Goal: Transaction & Acquisition: Subscribe to service/newsletter

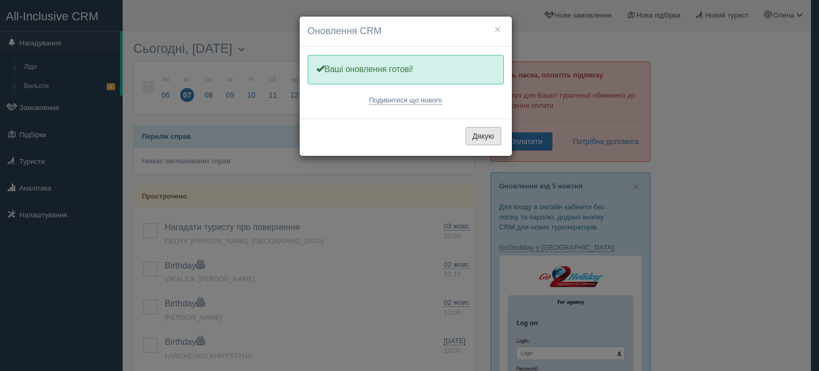
click at [484, 129] on button "Дякую" at bounding box center [483, 136] width 36 height 18
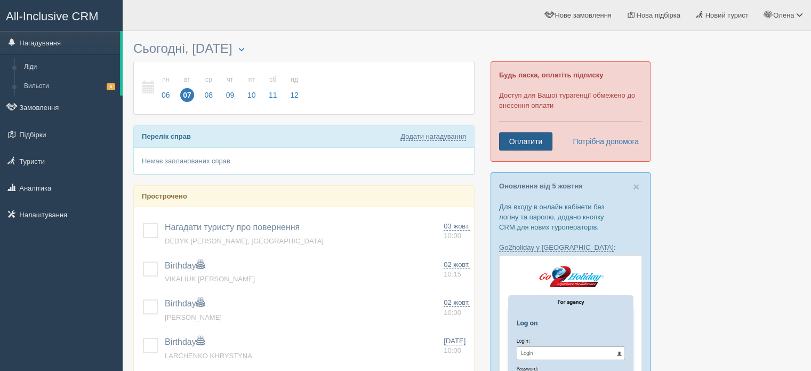
click at [537, 143] on link "Оплатити" at bounding box center [525, 141] width 53 height 18
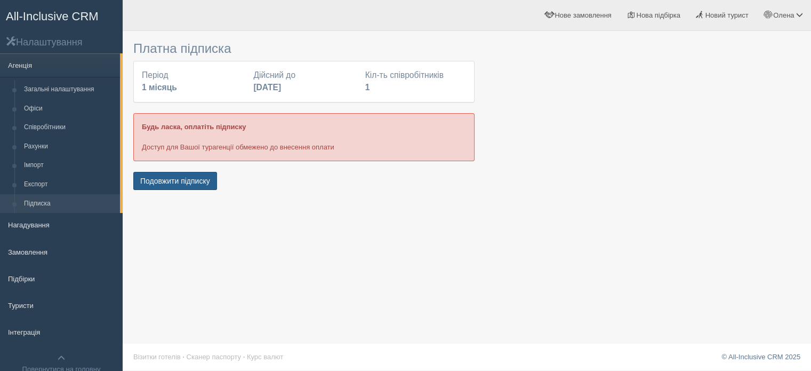
click at [162, 181] on button "Подовжити підписку" at bounding box center [175, 181] width 84 height 18
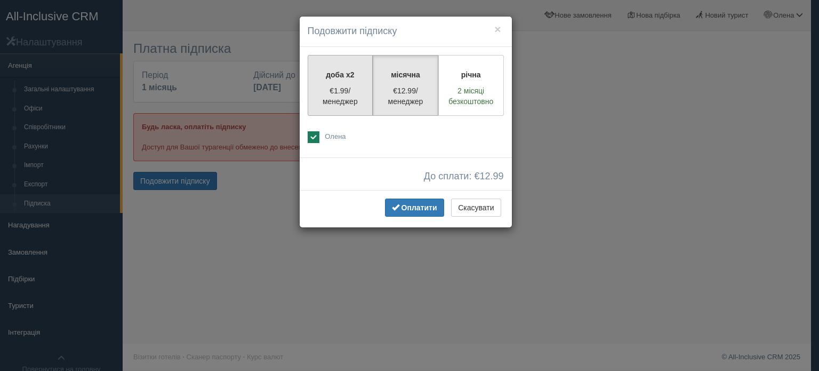
click at [324, 81] on label "доба x2 €1.99/менеджер" at bounding box center [341, 85] width 66 height 61
radio input "true"
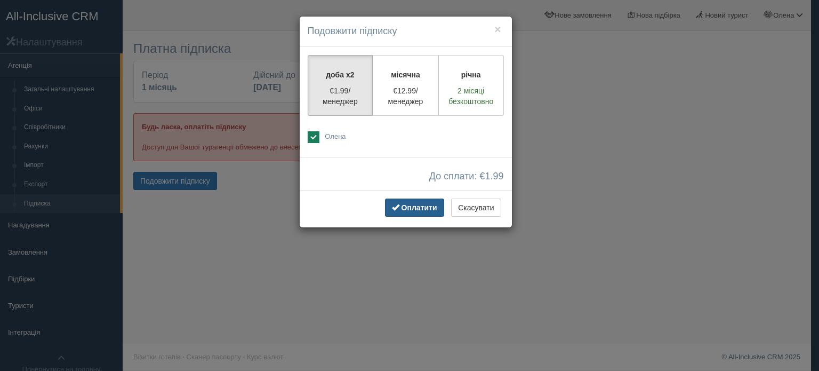
click at [430, 207] on span "Оплатити" at bounding box center [420, 207] width 36 height 9
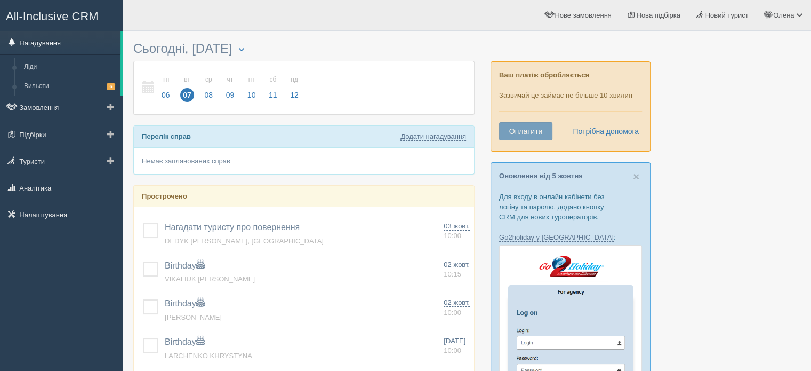
click at [59, 51] on link "Нагадування" at bounding box center [60, 42] width 120 height 23
click at [49, 100] on link "Замовлення" at bounding box center [61, 106] width 123 height 23
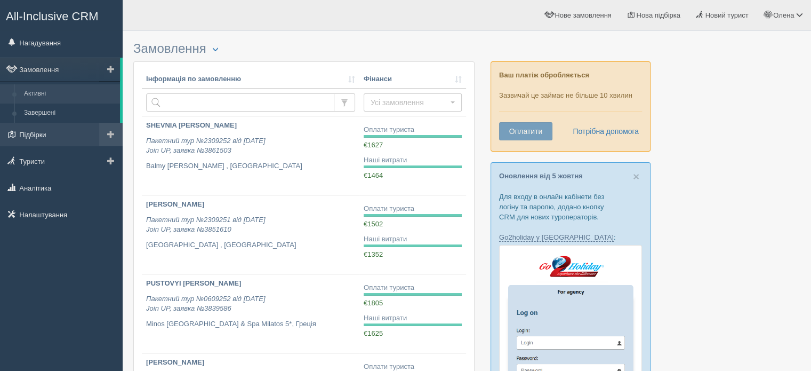
click at [48, 135] on link "Підбірки" at bounding box center [61, 134] width 123 height 23
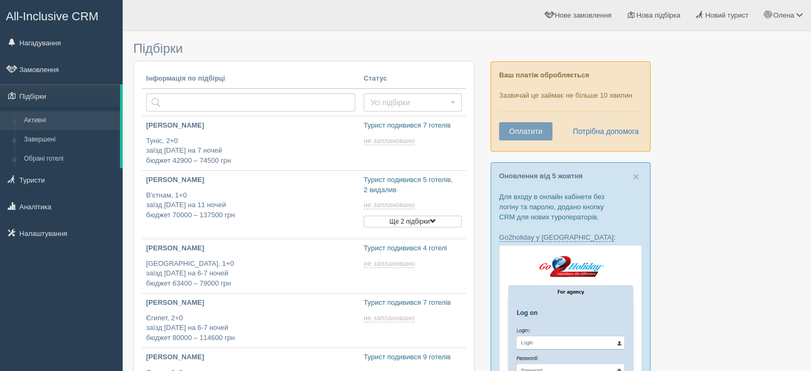
type input "[DATE] 16:45"
click at [523, 136] on button "Оплатити" at bounding box center [525, 131] width 53 height 18
click at [529, 130] on button "Оплатити" at bounding box center [525, 131] width 53 height 18
click at [517, 134] on button "Оплатити" at bounding box center [525, 131] width 53 height 18
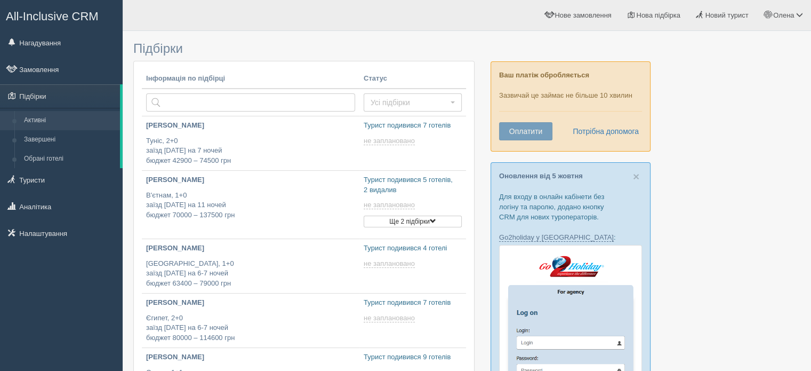
click at [517, 134] on button "Оплатити" at bounding box center [525, 131] width 53 height 18
type input "[DATE] 16:45"
click at [66, 94] on link "Підбірки" at bounding box center [60, 95] width 120 height 23
click at [49, 95] on link "Підбірки" at bounding box center [60, 95] width 120 height 23
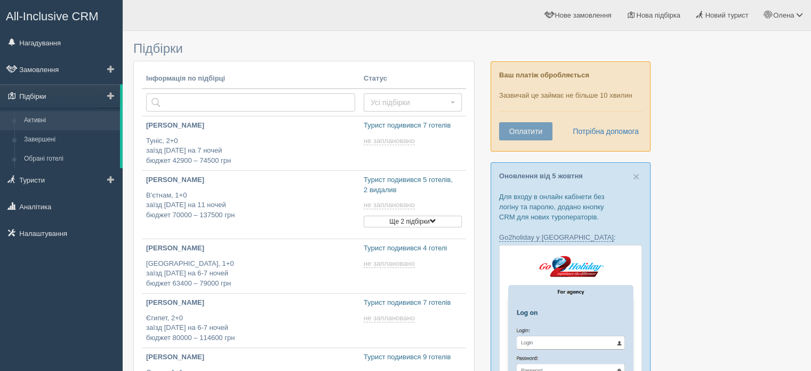
click at [49, 95] on link "Підбірки" at bounding box center [60, 95] width 120 height 23
type input "[DATE] 16:45"
type input "2025-10-07 16:45"
click at [547, 131] on button "Оплатити" at bounding box center [525, 131] width 53 height 18
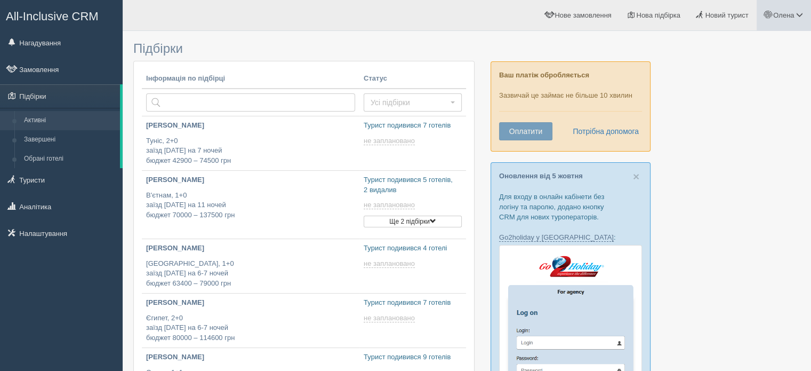
click at [778, 9] on link "Олена" at bounding box center [784, 15] width 54 height 30
click at [722, 136] on link "Вихід" at bounding box center [752, 138] width 116 height 23
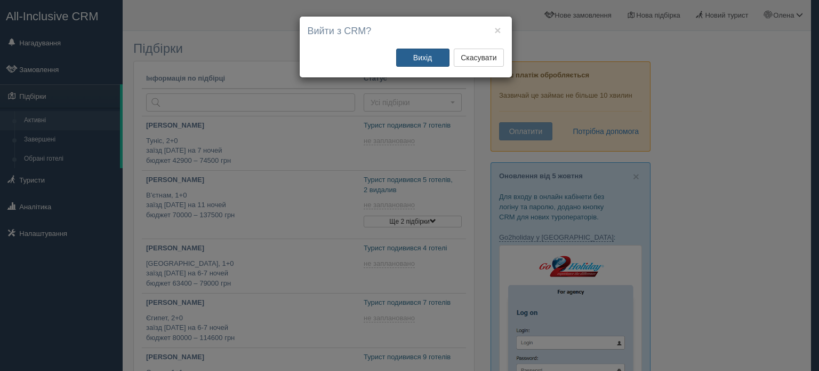
click at [428, 55] on button "Вихід" at bounding box center [422, 58] width 53 height 18
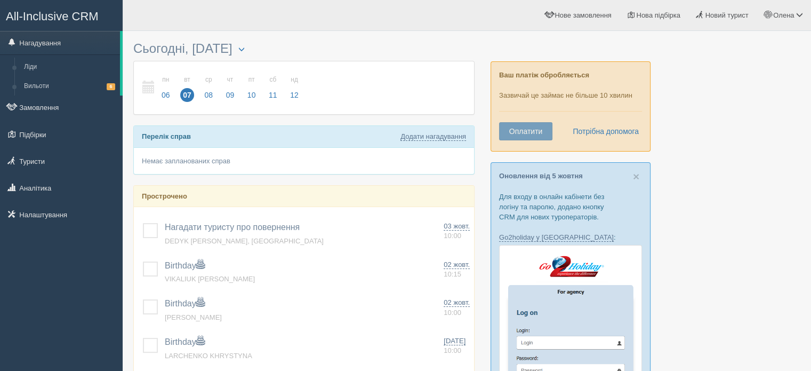
click at [526, 128] on button "Оплатити" at bounding box center [525, 131] width 53 height 18
click at [539, 132] on button "Оплатити" at bounding box center [525, 131] width 53 height 18
click at [57, 117] on link "Замовлення" at bounding box center [61, 106] width 123 height 23
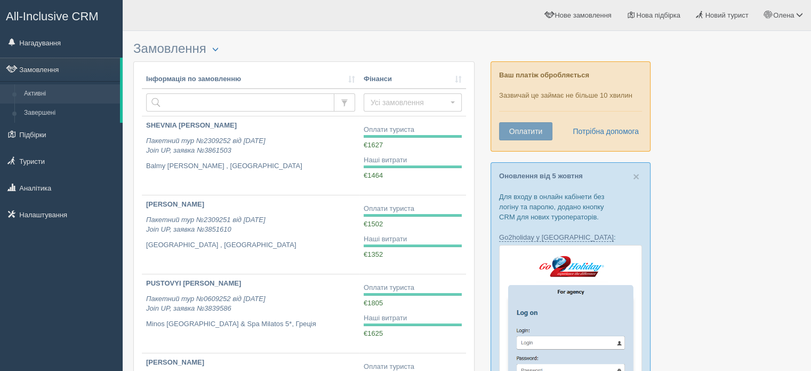
click at [53, 44] on link "Нагадування" at bounding box center [61, 42] width 123 height 23
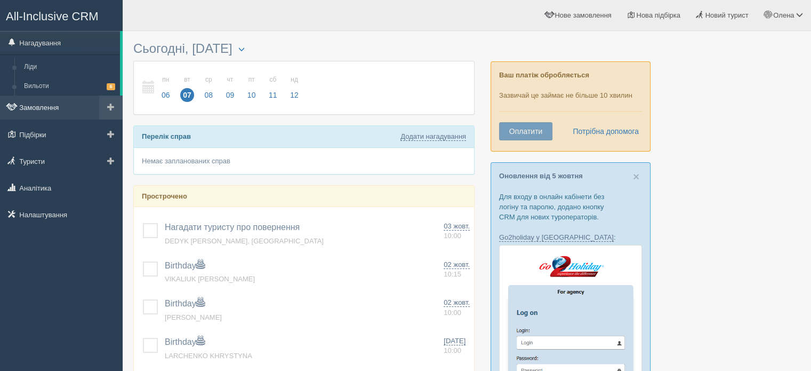
click at [62, 108] on link "Замовлення" at bounding box center [61, 106] width 123 height 23
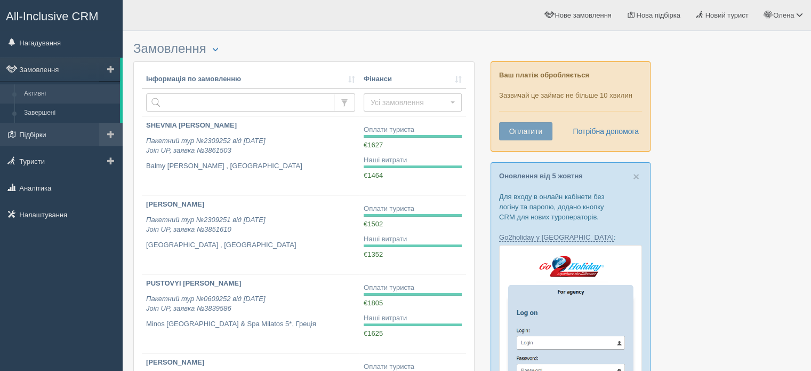
click at [66, 130] on link "Підбірки" at bounding box center [61, 134] width 123 height 23
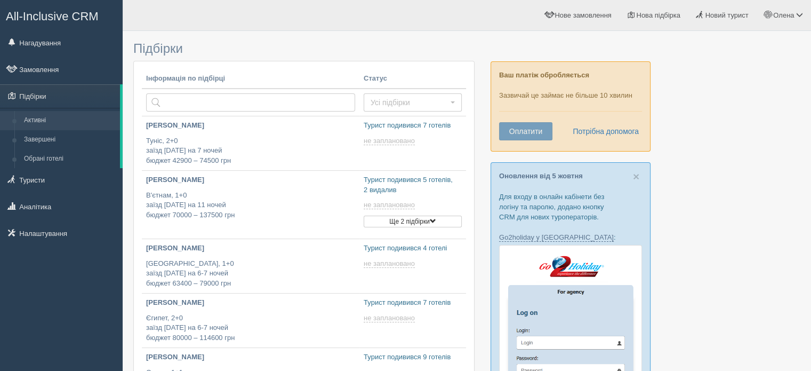
type input "[DATE] 16:45"
click at [543, 126] on button "Оплатити" at bounding box center [525, 131] width 53 height 18
click at [66, 45] on link "Нагадування" at bounding box center [61, 42] width 123 height 23
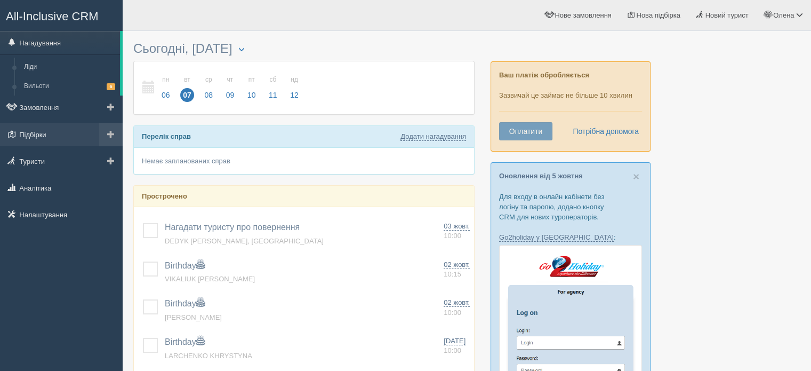
click at [45, 133] on link "Підбірки" at bounding box center [61, 134] width 123 height 23
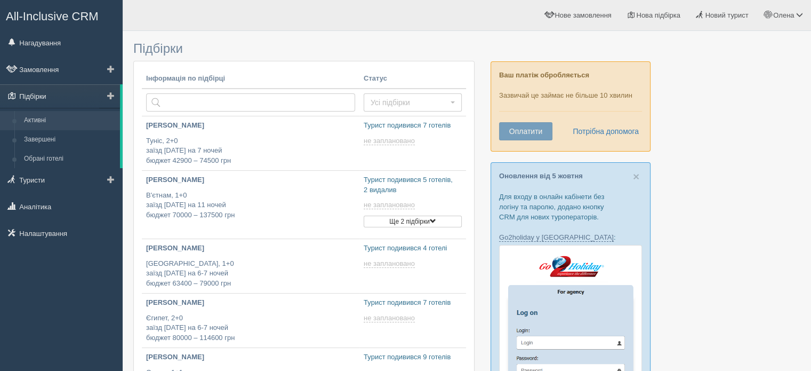
click at [42, 94] on link "Підбірки" at bounding box center [60, 95] width 120 height 23
drag, startPoint x: 0, startPoint y: 0, endPoint x: 42, endPoint y: 94, distance: 102.6
click at [42, 94] on link "Підбірки" at bounding box center [60, 95] width 120 height 23
click at [41, 94] on link "Підбірки" at bounding box center [60, 95] width 120 height 23
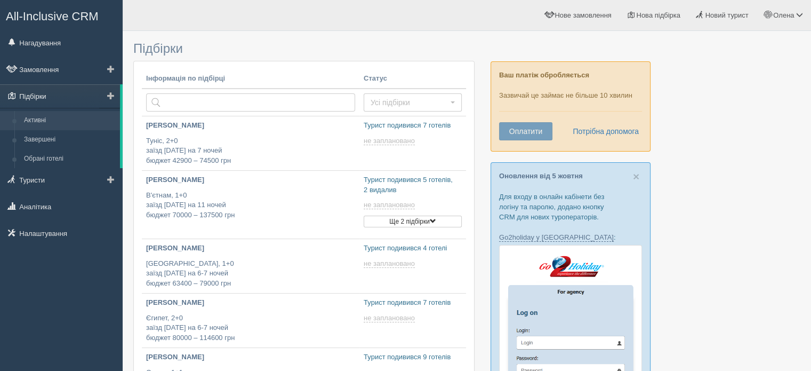
click at [45, 98] on link "Підбірки" at bounding box center [60, 95] width 120 height 23
type input "[DATE] 16:20"
type input "[DATE] 16:45"
click at [31, 94] on link "Підбірки" at bounding box center [60, 95] width 120 height 23
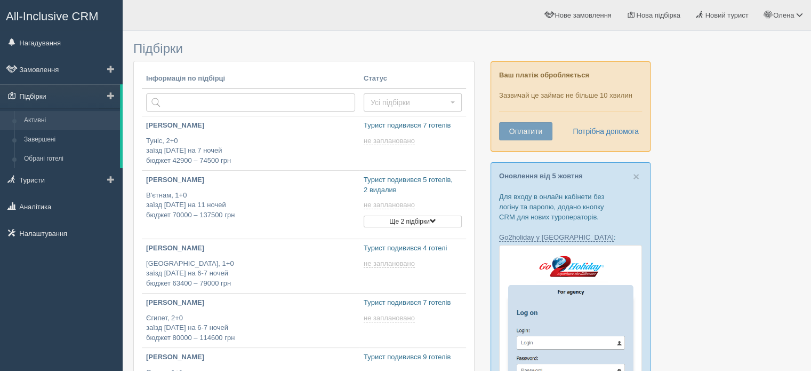
click at [31, 94] on link "Підбірки" at bounding box center [60, 95] width 120 height 23
click at [31, 95] on link "Підбірки" at bounding box center [60, 95] width 120 height 23
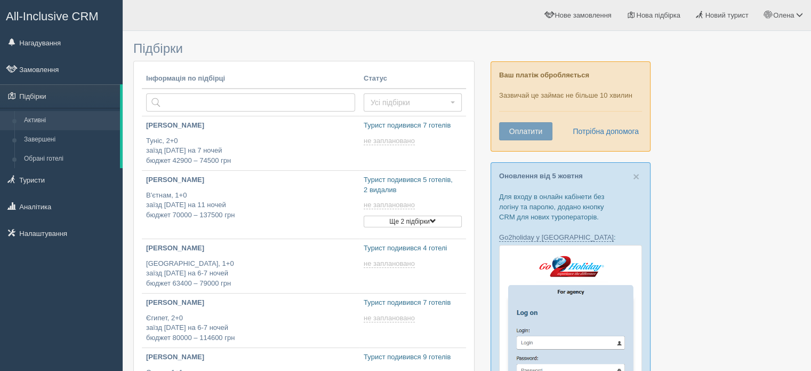
click at [534, 127] on button "Оплатити" at bounding box center [525, 131] width 53 height 18
type input "2025-10-07 16:45"
click at [86, 49] on link "Нагадування" at bounding box center [61, 42] width 123 height 23
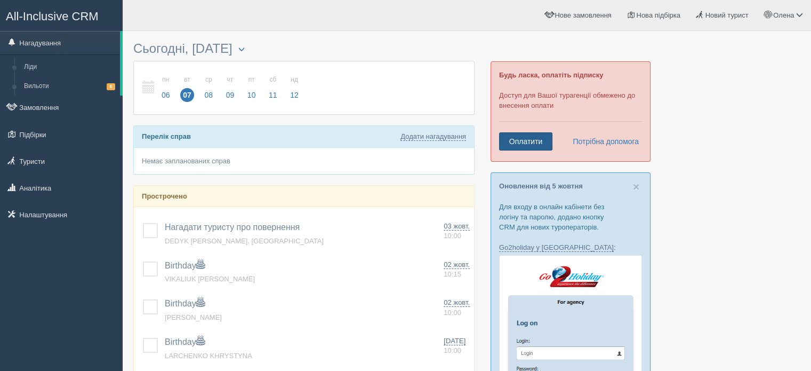
click at [518, 139] on link "Оплатити" at bounding box center [525, 141] width 53 height 18
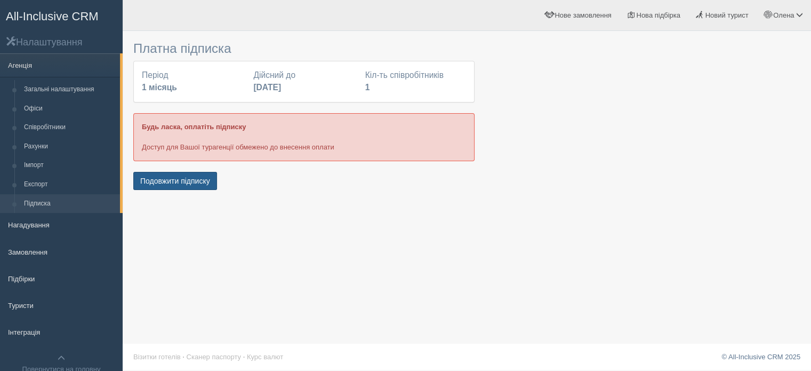
click at [196, 187] on button "Подовжити підписку" at bounding box center [175, 181] width 84 height 18
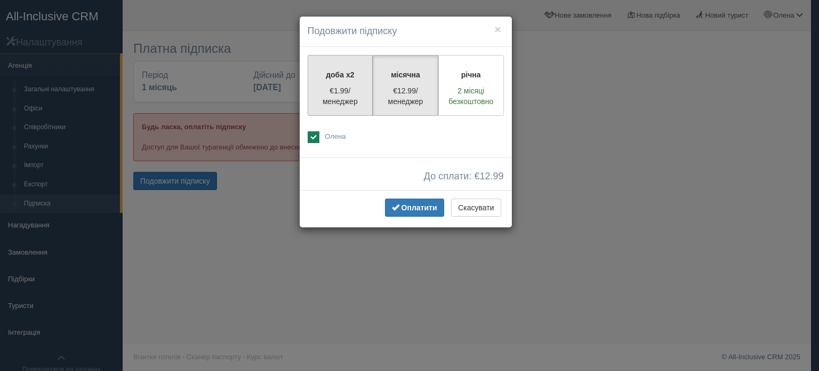
click at [340, 89] on p "€1.99/менеджер" at bounding box center [341, 95] width 52 height 21
radio input "true"
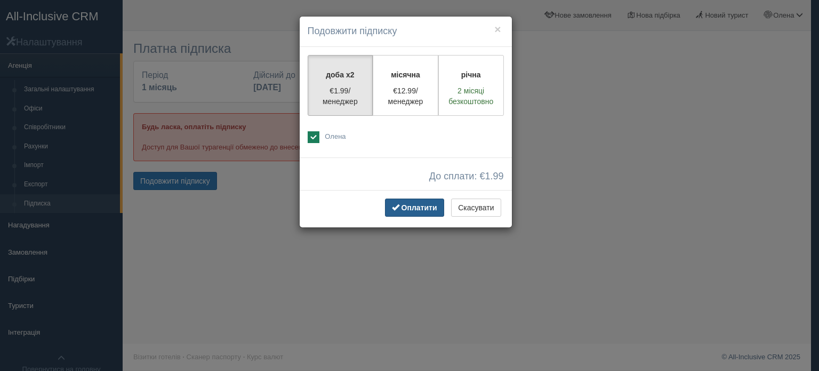
click at [422, 206] on span "Оплатити" at bounding box center [420, 207] width 36 height 9
